Goal: Transaction & Acquisition: Purchase product/service

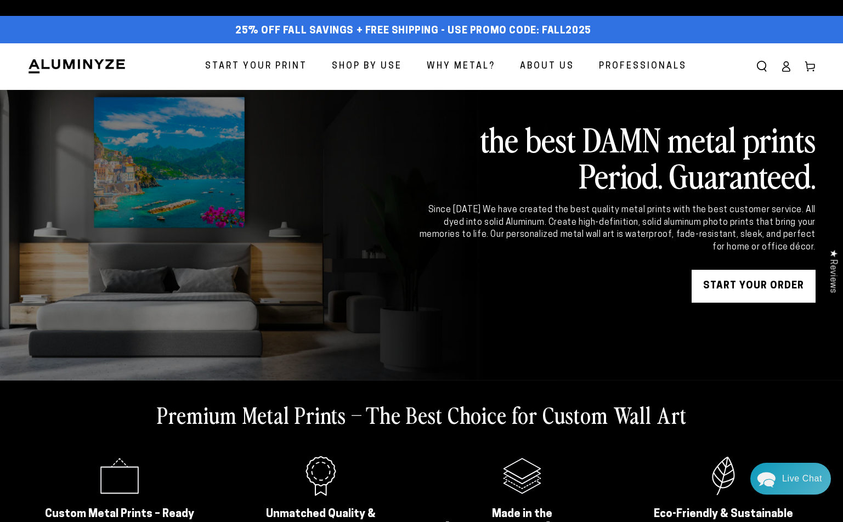
click at [256, 64] on span "Start Your Print" at bounding box center [256, 67] width 102 height 16
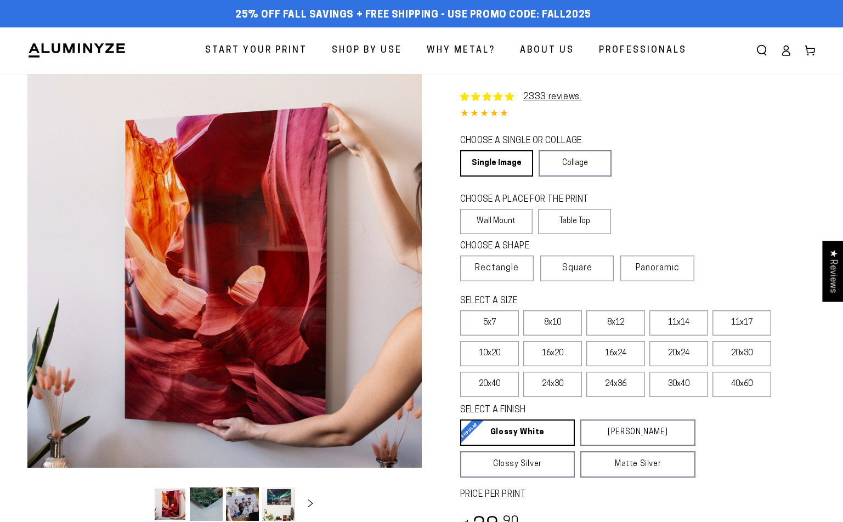
select select "**********"
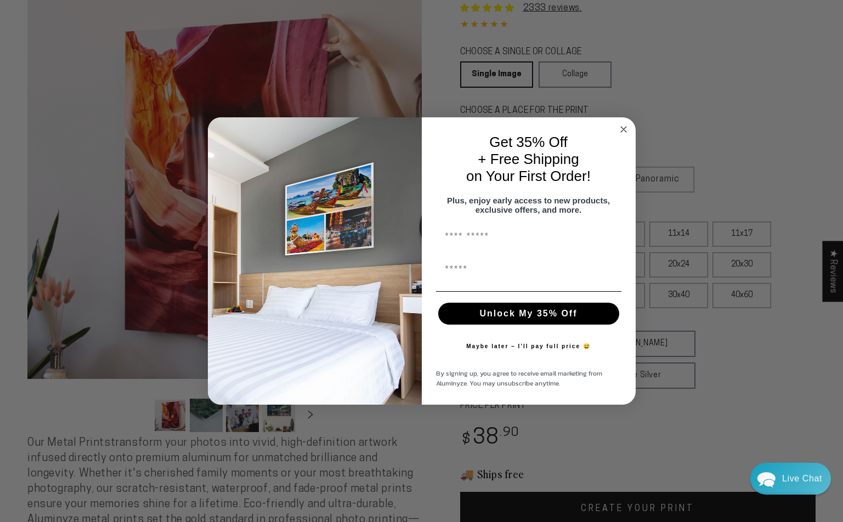
click at [623, 129] on circle "Close dialog" at bounding box center [623, 129] width 13 height 13
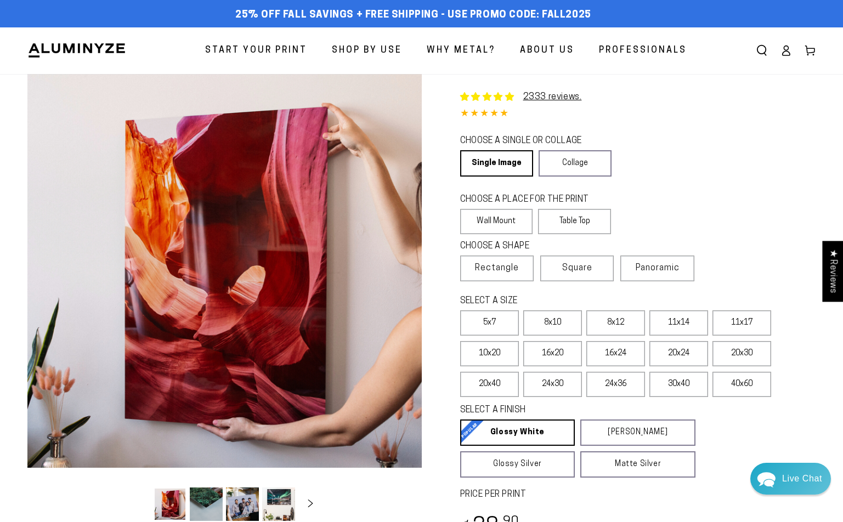
click at [784, 49] on icon at bounding box center [786, 50] width 11 height 11
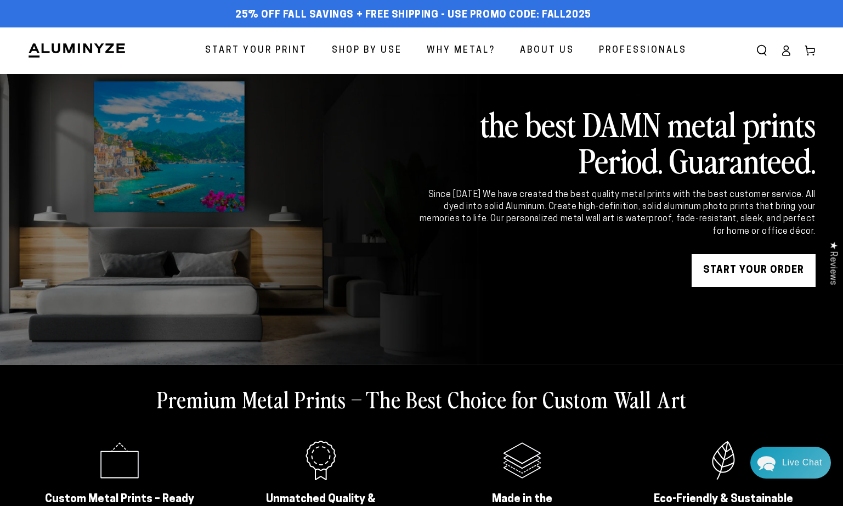
click at [269, 39] on link "Start Your Print" at bounding box center [256, 50] width 118 height 29
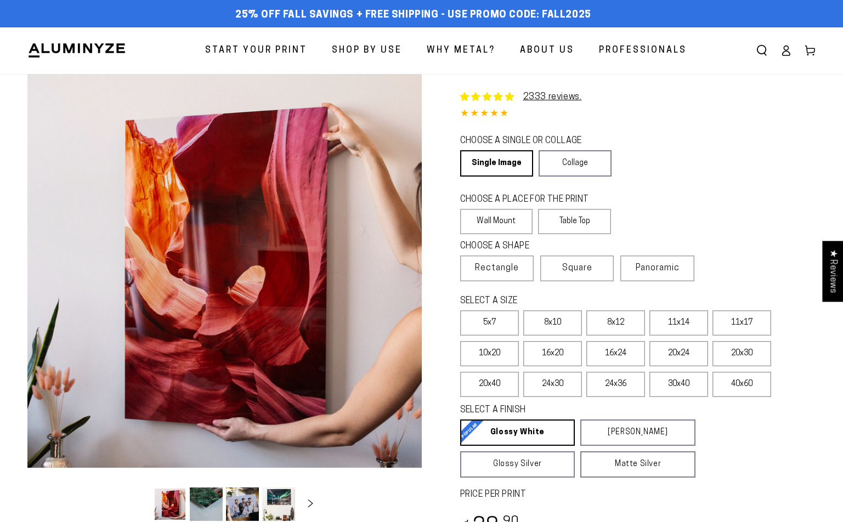
select select "**********"
click at [633, 324] on label "8x12" at bounding box center [615, 322] width 59 height 25
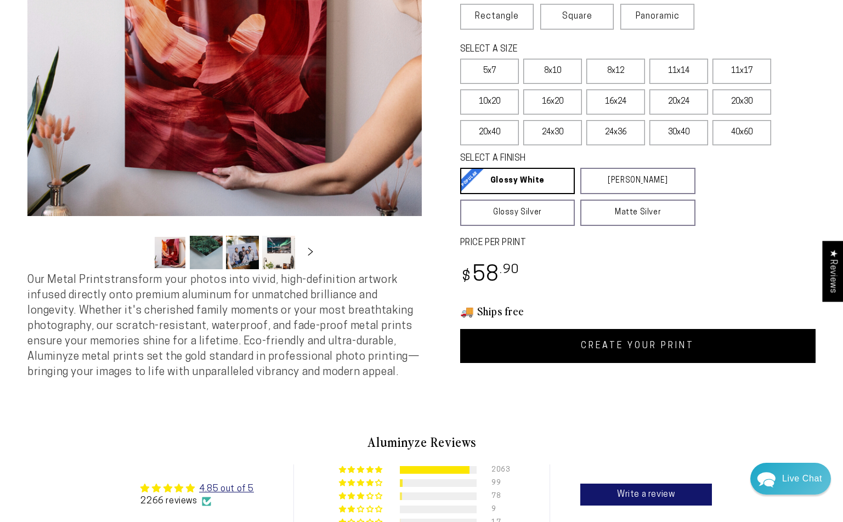
scroll to position [242, 0]
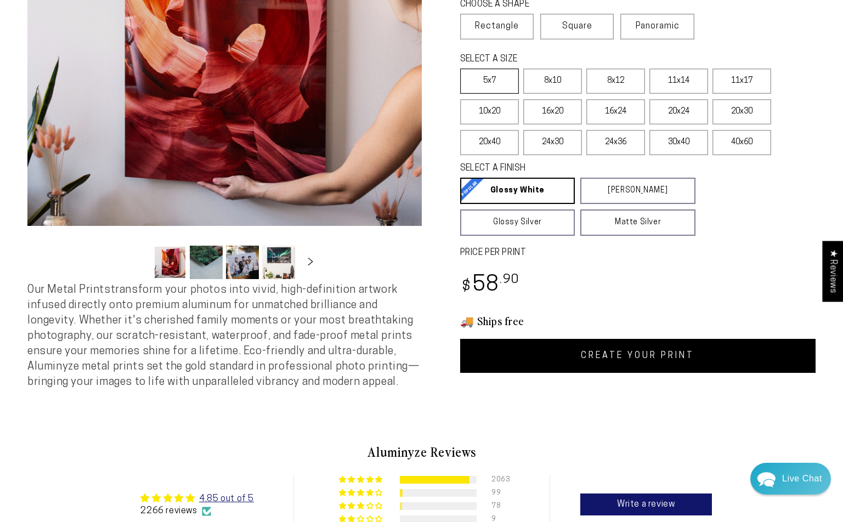
click at [506, 87] on label "5x7" at bounding box center [489, 81] width 59 height 25
click at [555, 86] on label "8x10" at bounding box center [552, 81] width 59 height 25
click at [619, 86] on label "8x12" at bounding box center [615, 81] width 59 height 25
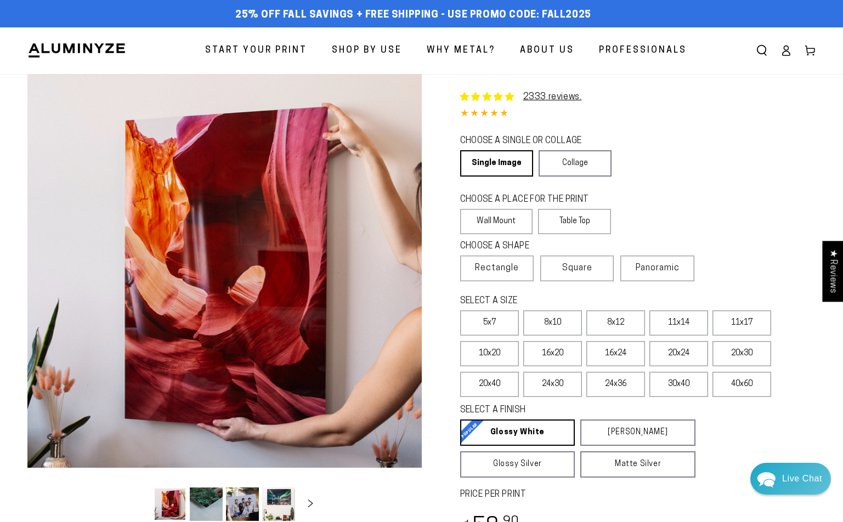
click at [789, 56] on icon at bounding box center [786, 54] width 7 height 4
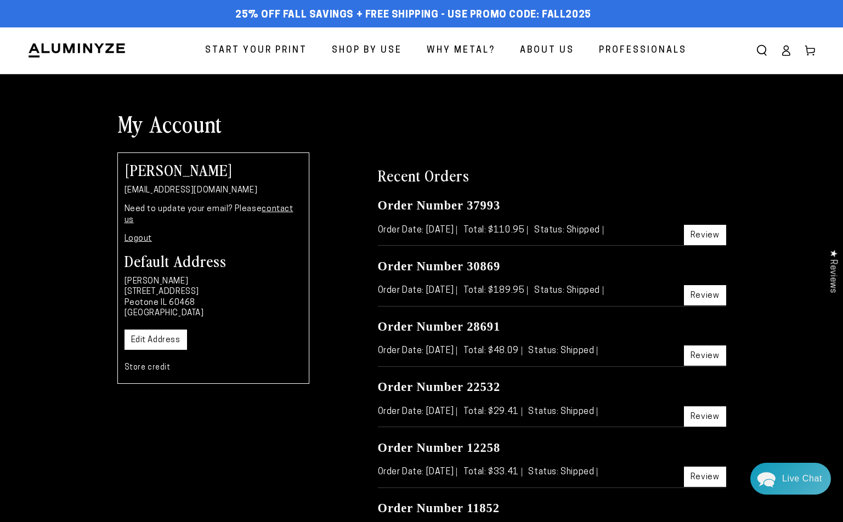
click at [88, 49] on img at bounding box center [76, 50] width 99 height 16
